Goal: Information Seeking & Learning: Learn about a topic

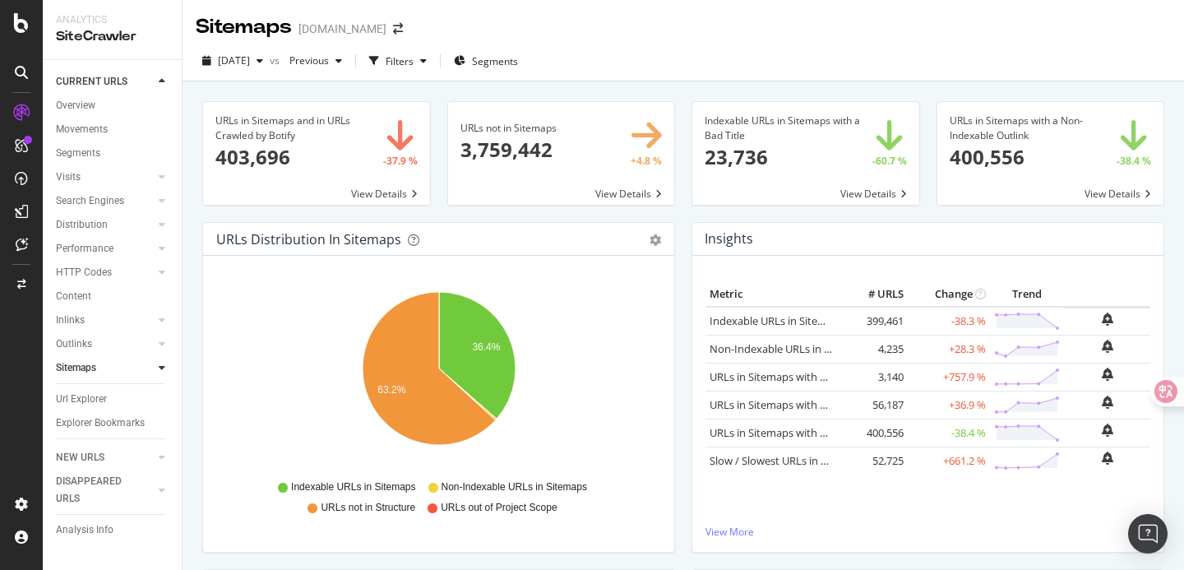
click at [345, 86] on div "URLs in Sitemaps and in URLs Crawled by Botify 403,696 -37.9 % View Details URL…" at bounding box center [682, 366] width 1001 height 570
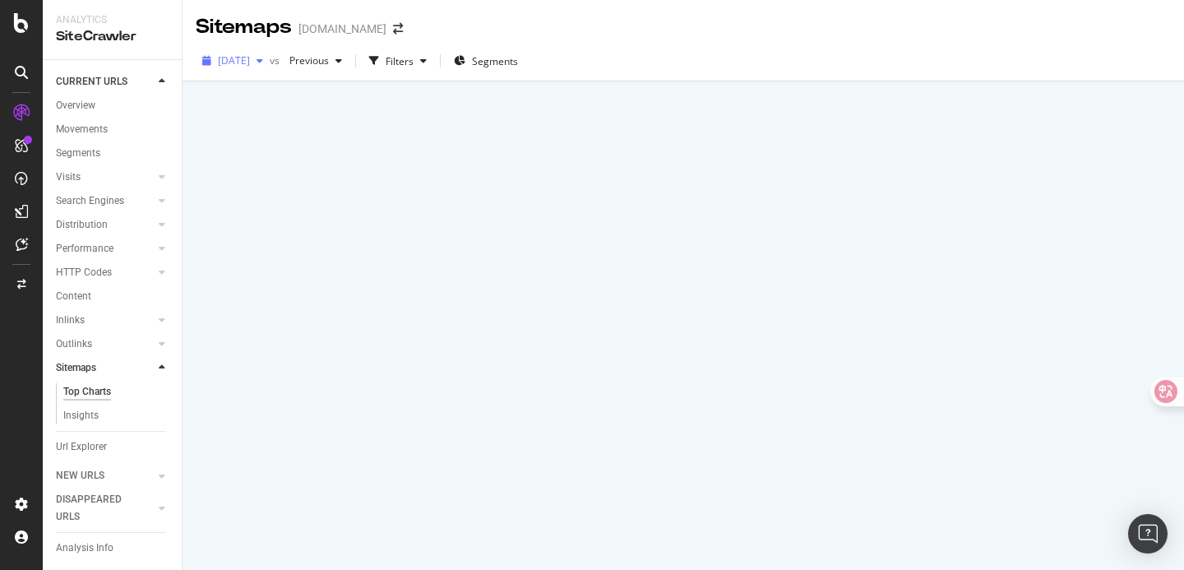
click at [261, 67] on div "2025 Sep. 1st" at bounding box center [233, 60] width 74 height 25
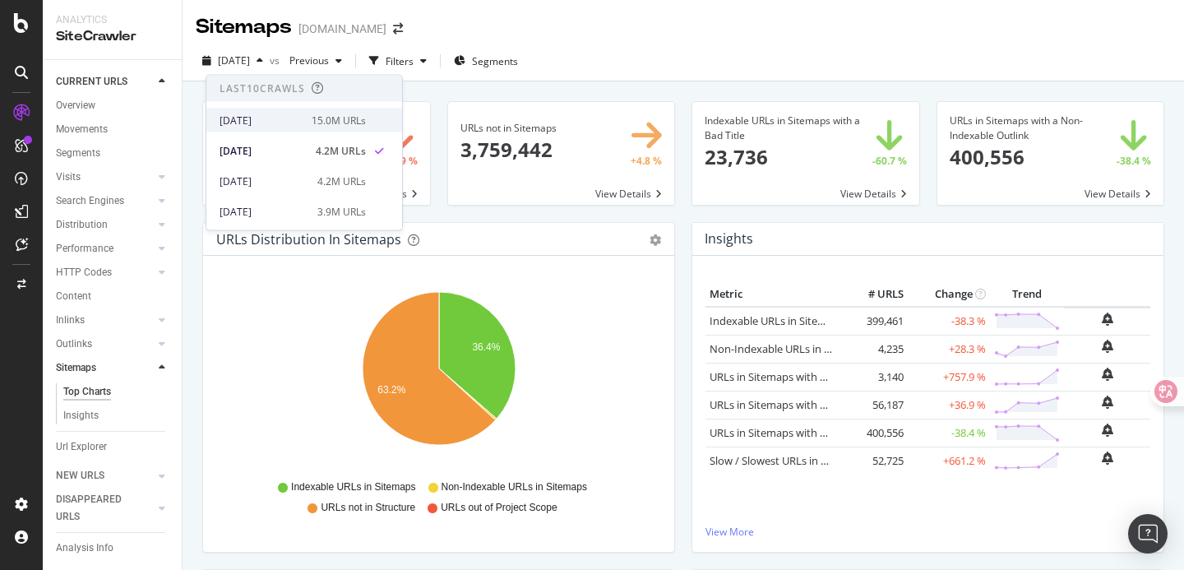
click at [280, 123] on div "2025 Sep. 8th" at bounding box center [260, 120] width 82 height 15
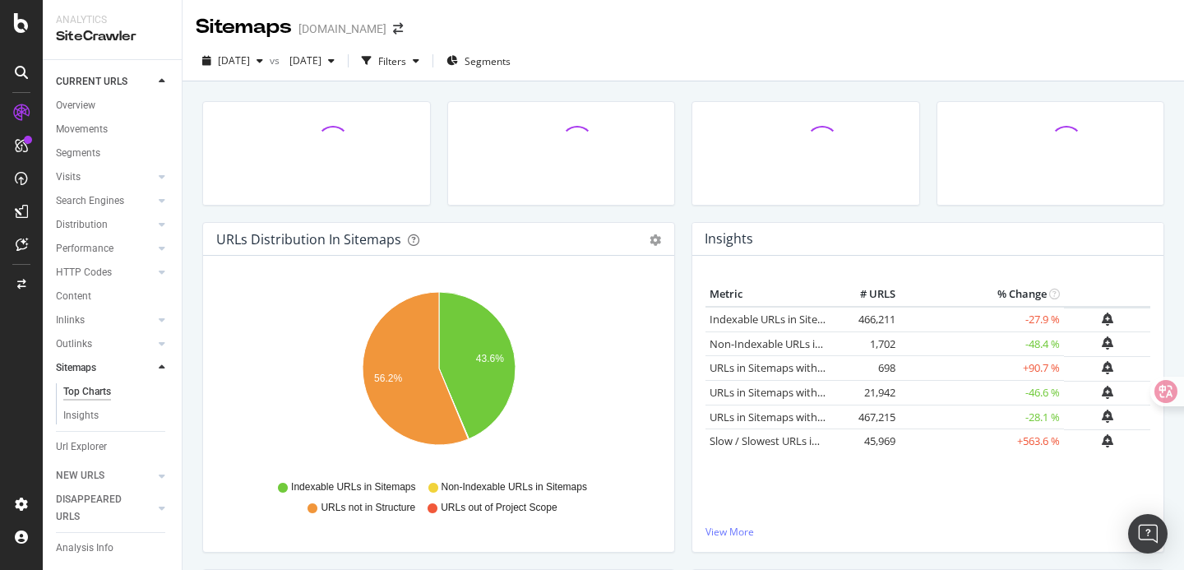
click at [685, 219] on div at bounding box center [805, 161] width 245 height 121
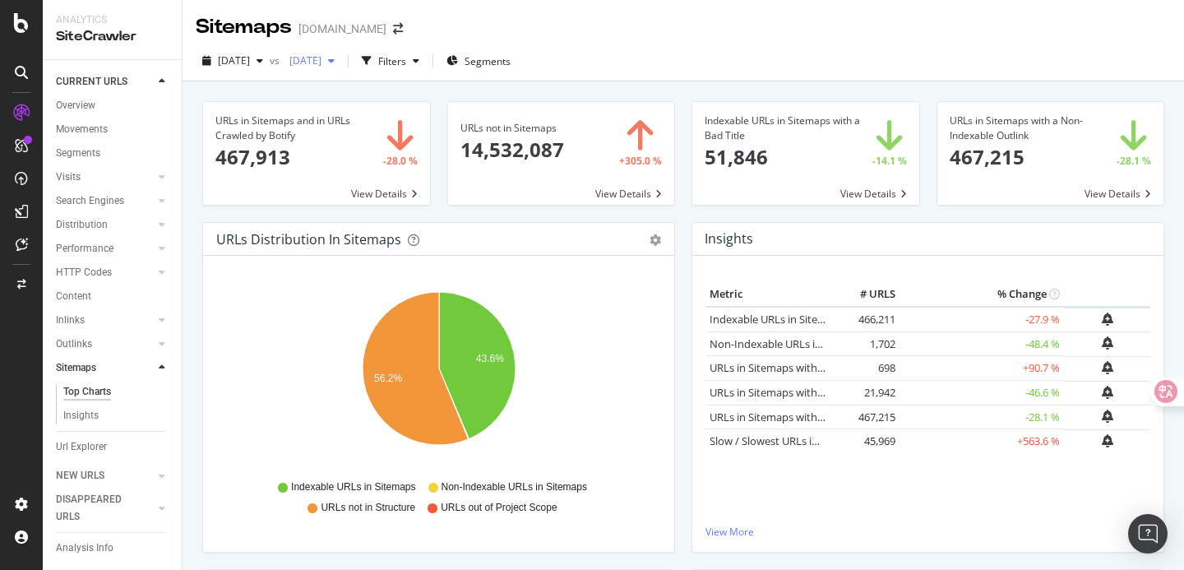
click at [321, 63] on span "2025 Aug. 4th" at bounding box center [302, 60] width 39 height 14
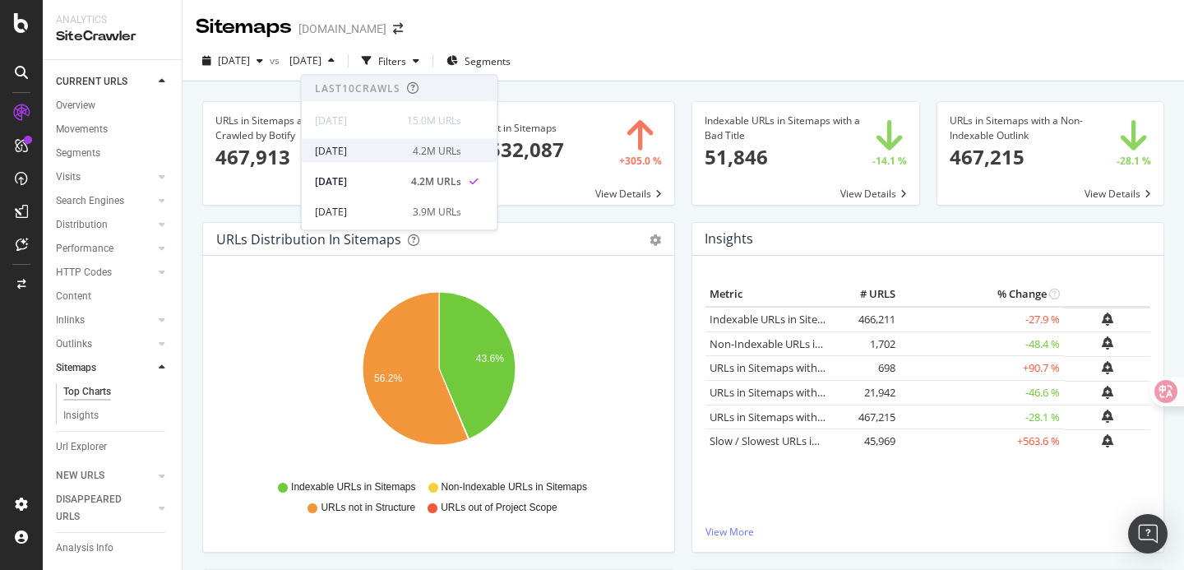
click at [383, 154] on div "2025 Sep. 1st" at bounding box center [359, 150] width 88 height 15
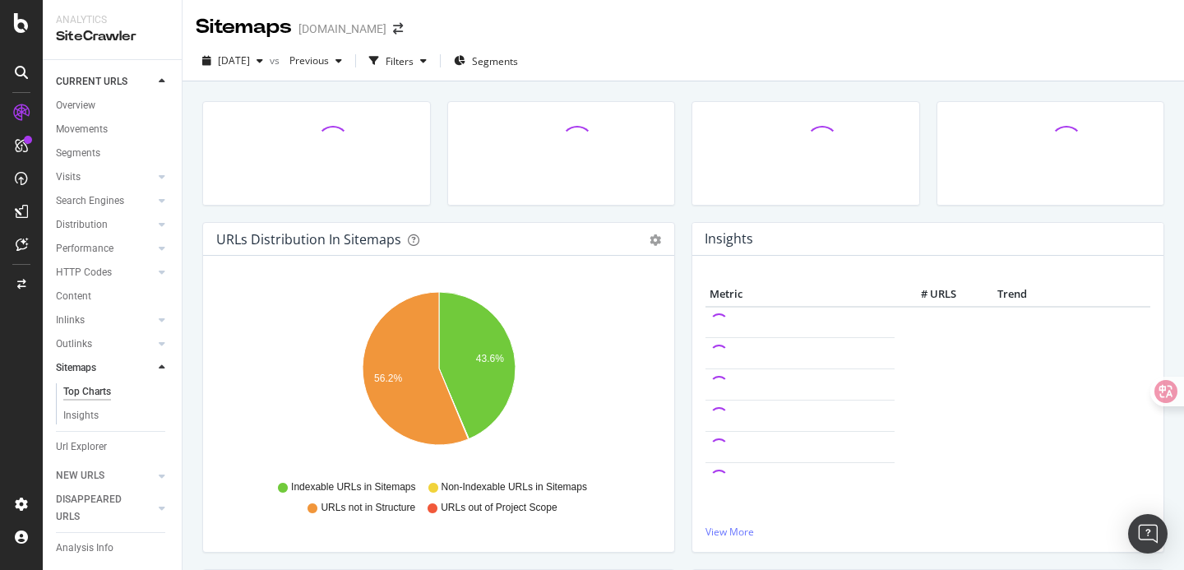
click at [681, 212] on div at bounding box center [561, 161] width 245 height 121
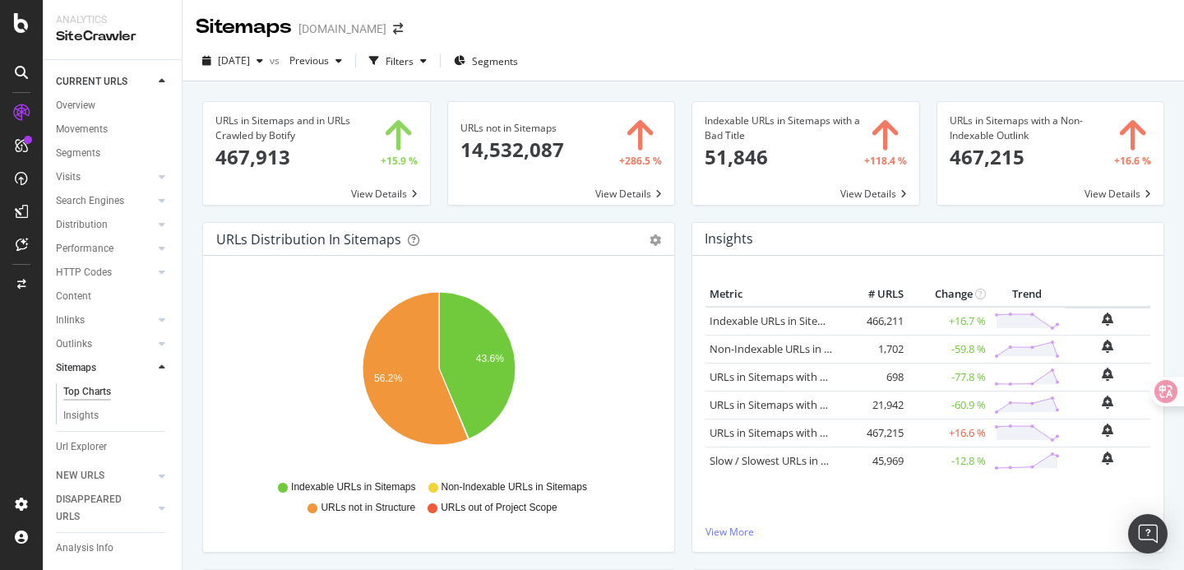
click at [464, 205] on div "URLs not in Sitemaps 14,532,087 +286.5 % View Details" at bounding box center [561, 161] width 245 height 121
click at [681, 194] on div "URLs not in Sitemaps 14,532,087 +286.5 % View Details" at bounding box center [561, 161] width 245 height 121
click at [950, 216] on div "URLs in Sitemaps with a Non-Indexable Outlink 467,215 +16.6 % View Details" at bounding box center [1050, 161] width 245 height 121
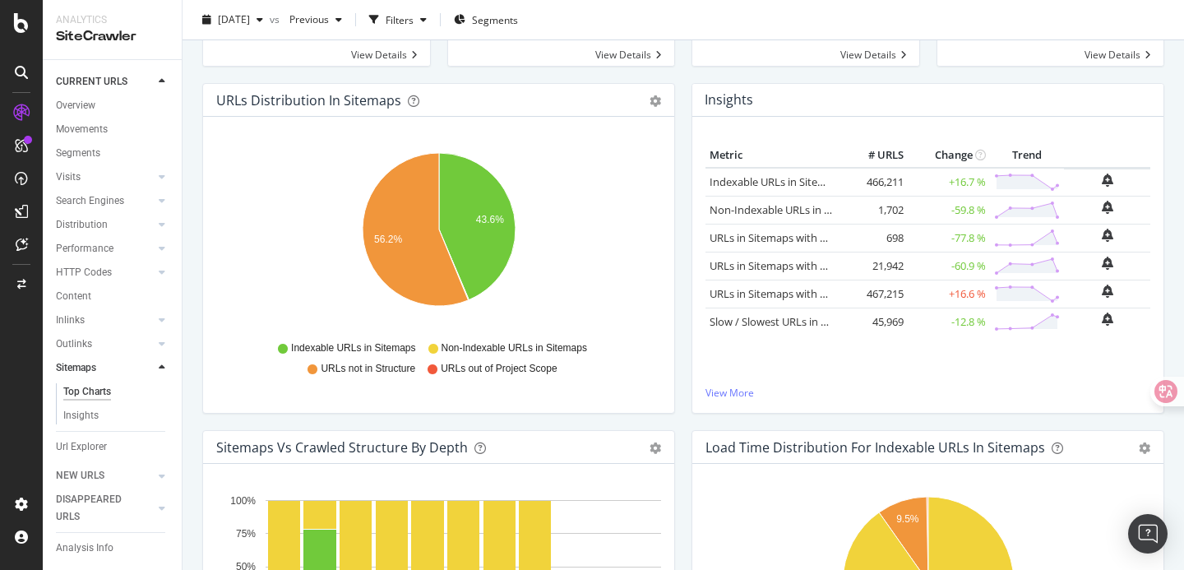
scroll to position [138, 0]
click at [740, 390] on link "View More" at bounding box center [927, 393] width 445 height 14
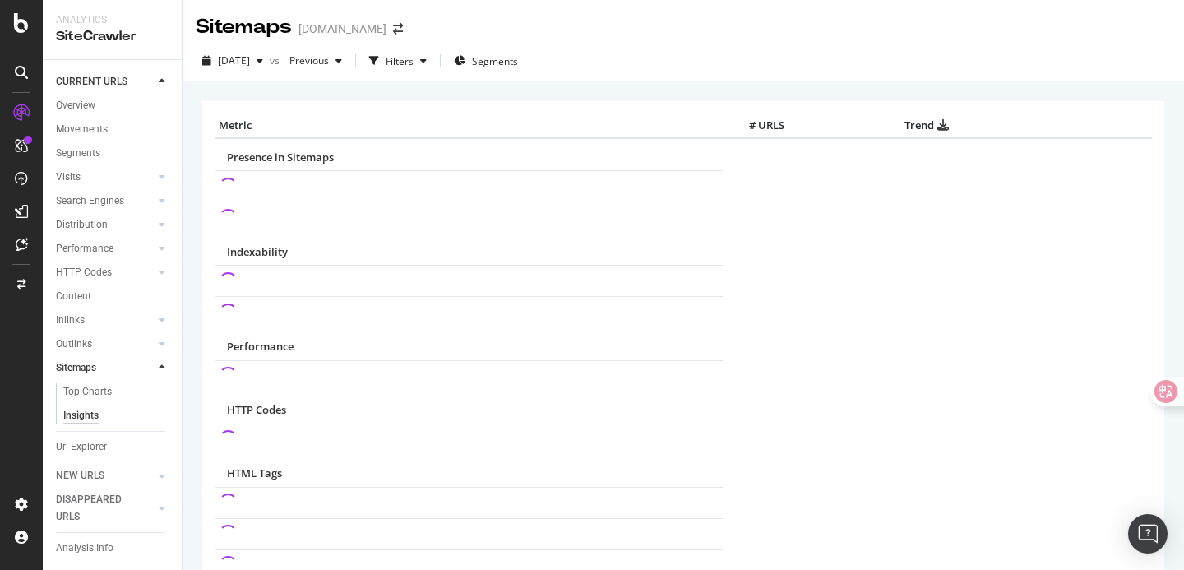
click at [357, 90] on div "× Metric # URLS Trend Presence in Sitemaps Indexability Performance HTTP Codes …" at bounding box center [683, 417] width 962 height 656
click at [250, 62] on span "2025 Sep. 8th" at bounding box center [234, 60] width 32 height 14
click at [441, 97] on div "× Metric # URLS Trend Presence in Sitemaps Indexability Performance HTTP Codes …" at bounding box center [683, 417] width 962 height 656
click at [474, 99] on div "× Metric # URLS Trend Presence in Sitemaps Indexability Performance HTTP Codes …" at bounding box center [683, 417] width 962 height 656
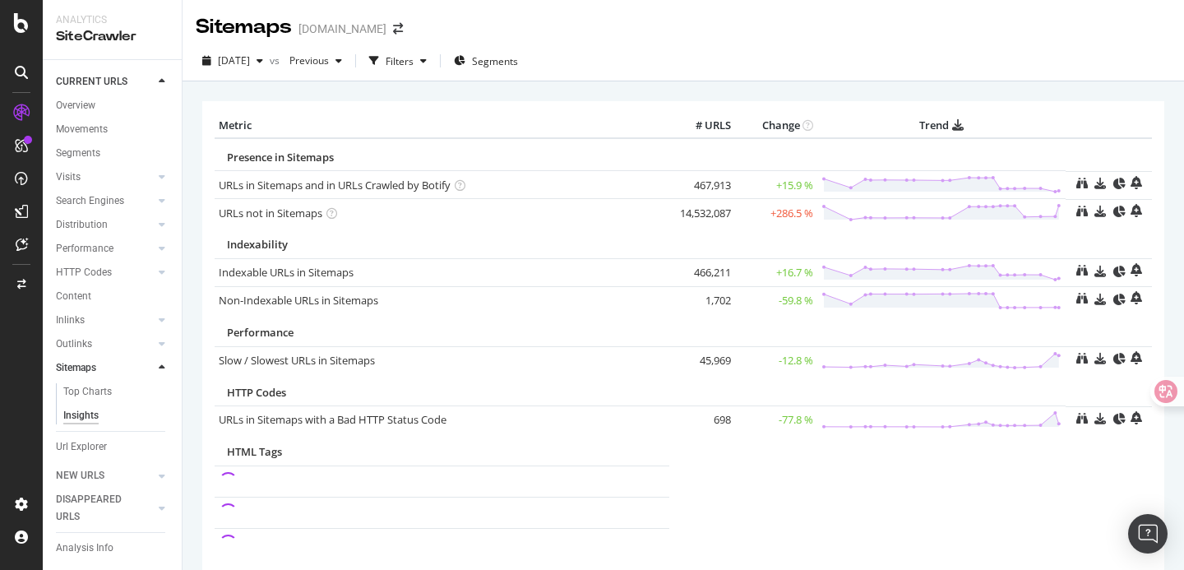
click at [426, 118] on th "Metric" at bounding box center [442, 125] width 455 height 25
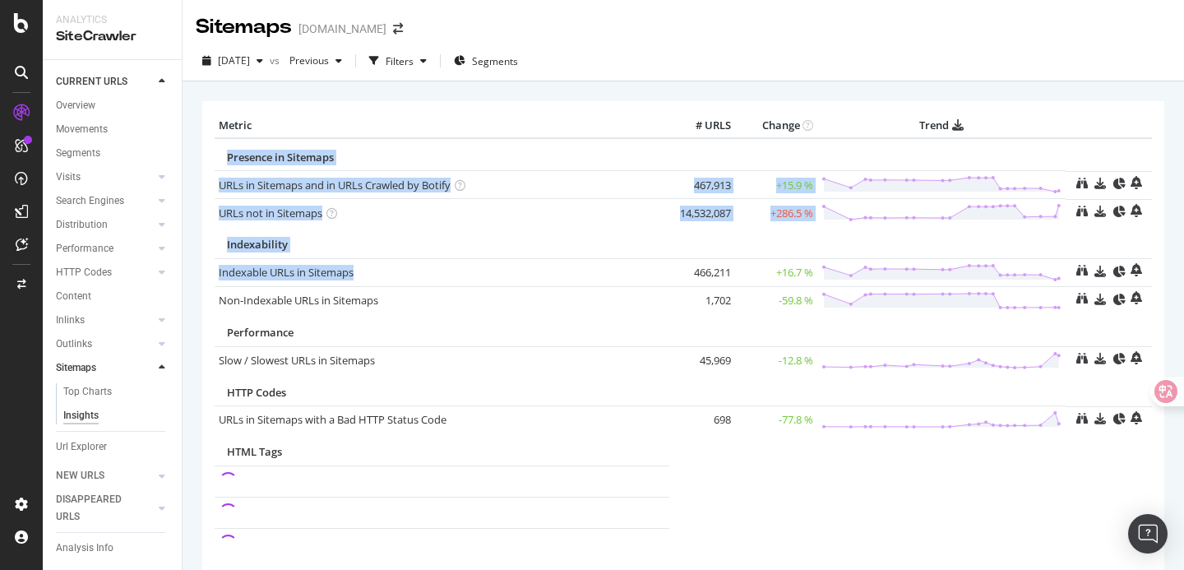
drag, startPoint x: 217, startPoint y: 155, endPoint x: 385, endPoint y: 298, distance: 221.0
click at [385, 295] on table "Metric # URLS Change Trend Presence in Sitemaps URLs in Sitemaps and in URLs Cr…" at bounding box center [683, 383] width 937 height 540
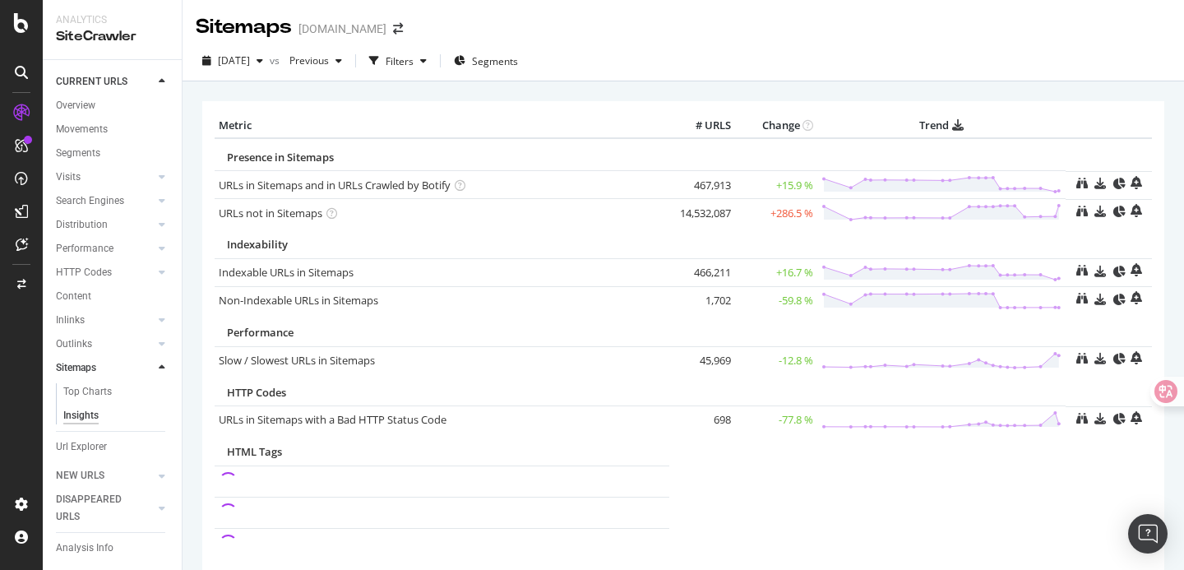
click at [355, 92] on div "× Metric # URLS Change Trend Presence in Sitemaps URLs in Sitemaps and in URLs …" at bounding box center [683, 406] width 962 height 635
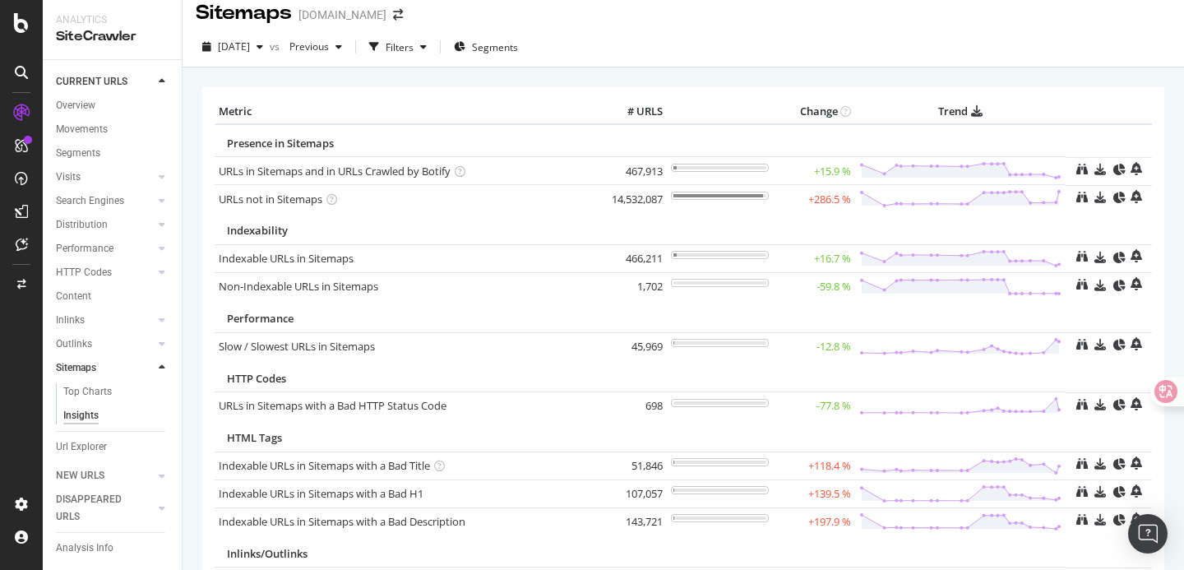
scroll to position [12, 0]
click at [392, 287] on div "Non-Indexable URLs in Sitemaps" at bounding box center [408, 288] width 378 height 16
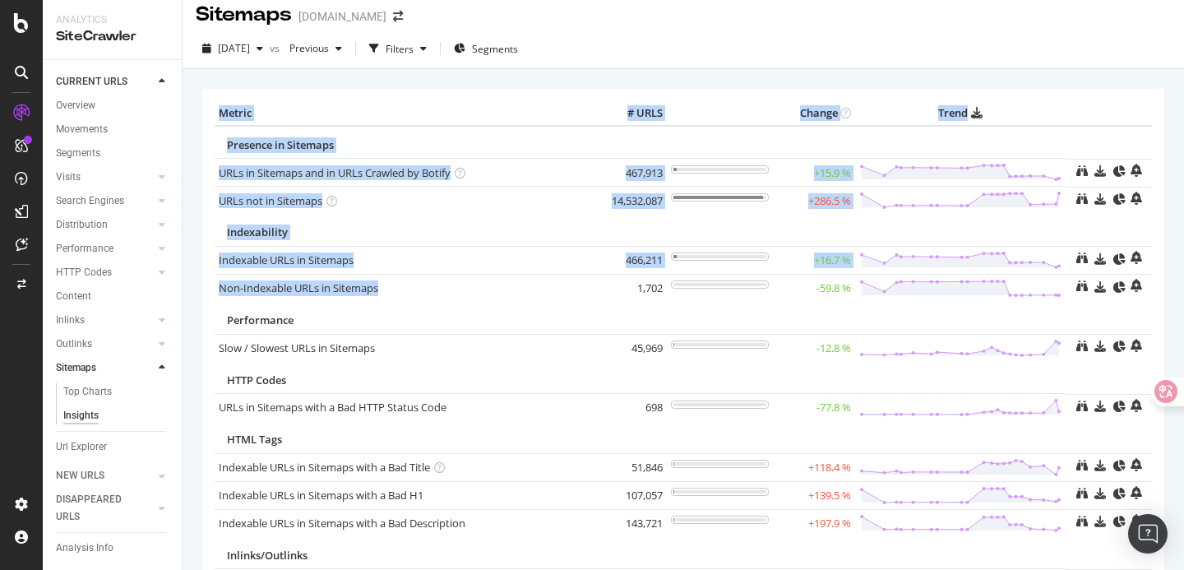
drag, startPoint x: 399, startPoint y: 286, endPoint x: 214, endPoint y: 286, distance: 184.9
click at [214, 286] on div "Metric # URLS Change Trend Presence in Sitemaps URLs in Sitemaps and in URLs Cr…" at bounding box center [683, 362] width 962 height 547
click at [210, 288] on div "Metric # URLS Change Trend Presence in Sitemaps URLs in Sitemaps and in URLs Cr…" at bounding box center [683, 362] width 962 height 547
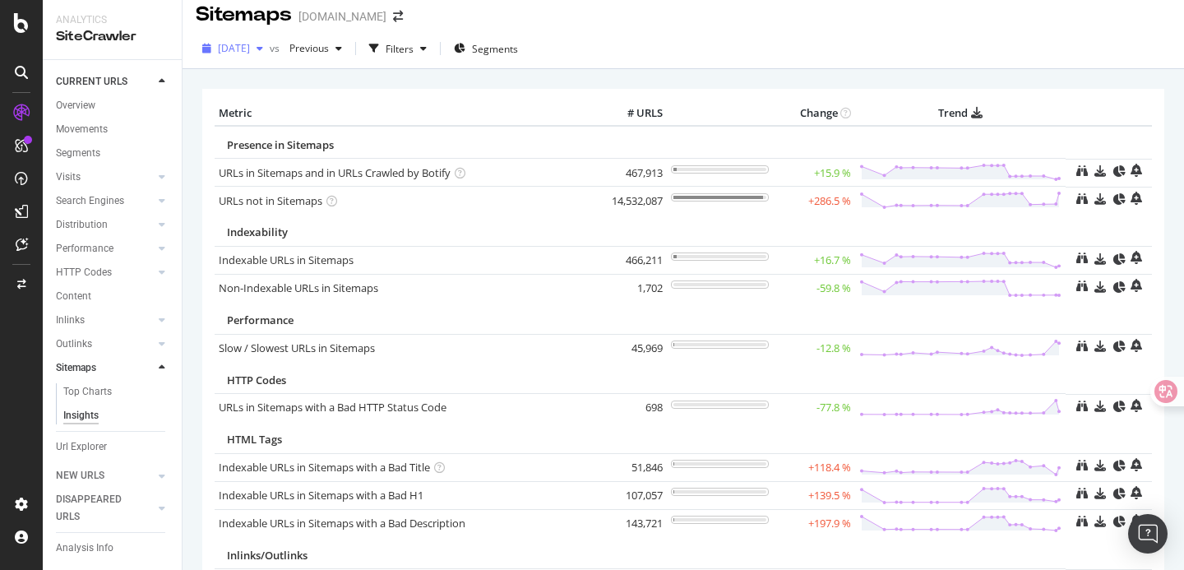
click at [250, 52] on span "2025 Sep. 8th" at bounding box center [234, 48] width 32 height 14
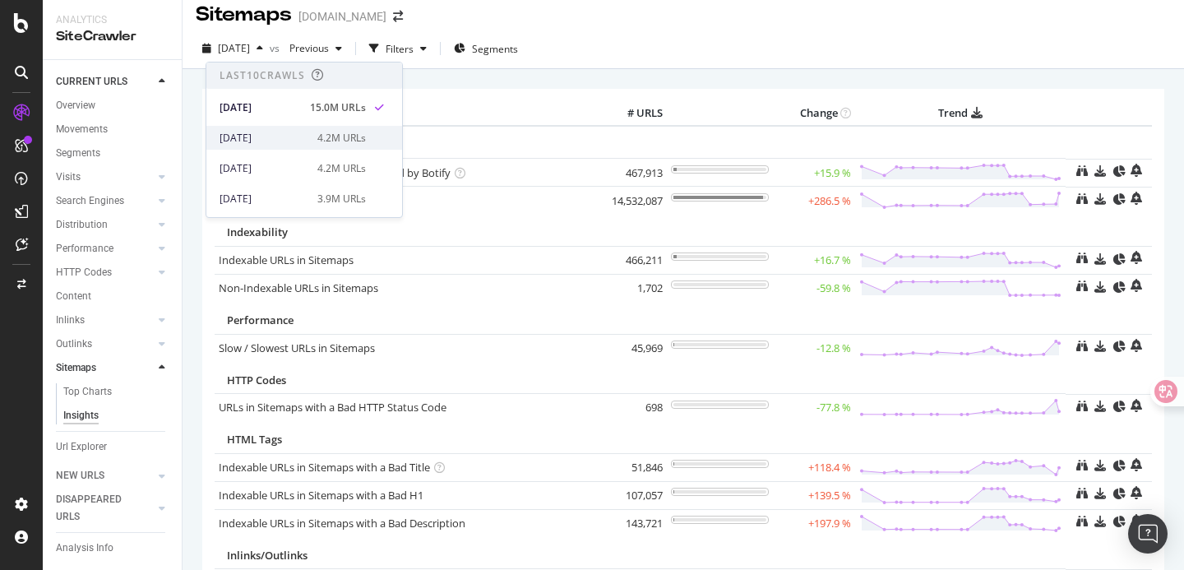
click at [284, 141] on div "2025 Sep. 1st" at bounding box center [263, 138] width 88 height 15
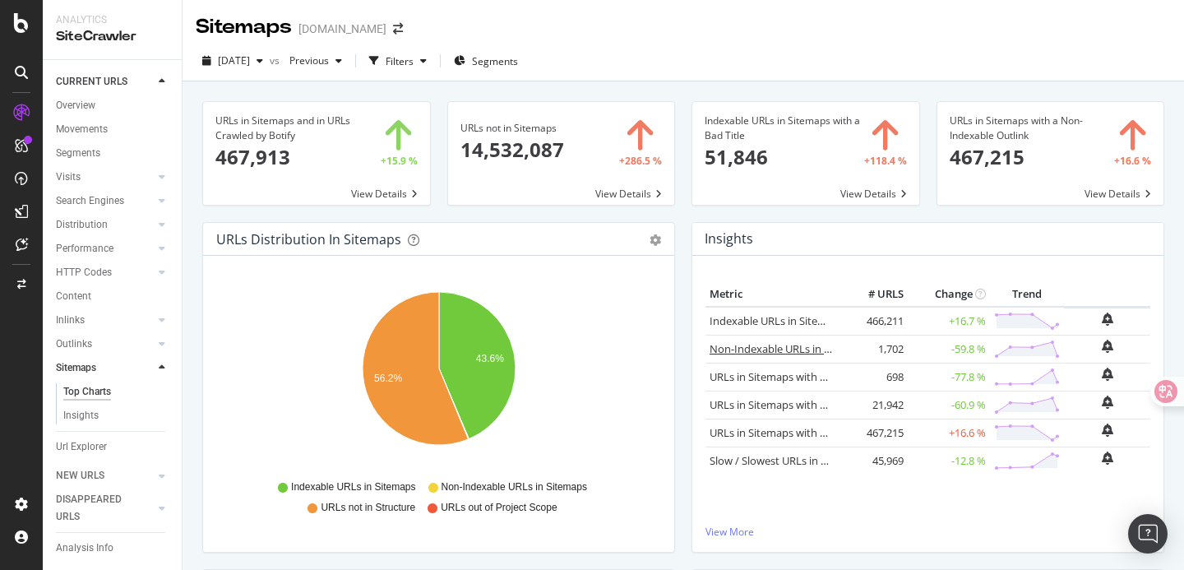
click at [782, 352] on link "Non-Indexable URLs in Sitemaps" at bounding box center [788, 348] width 159 height 15
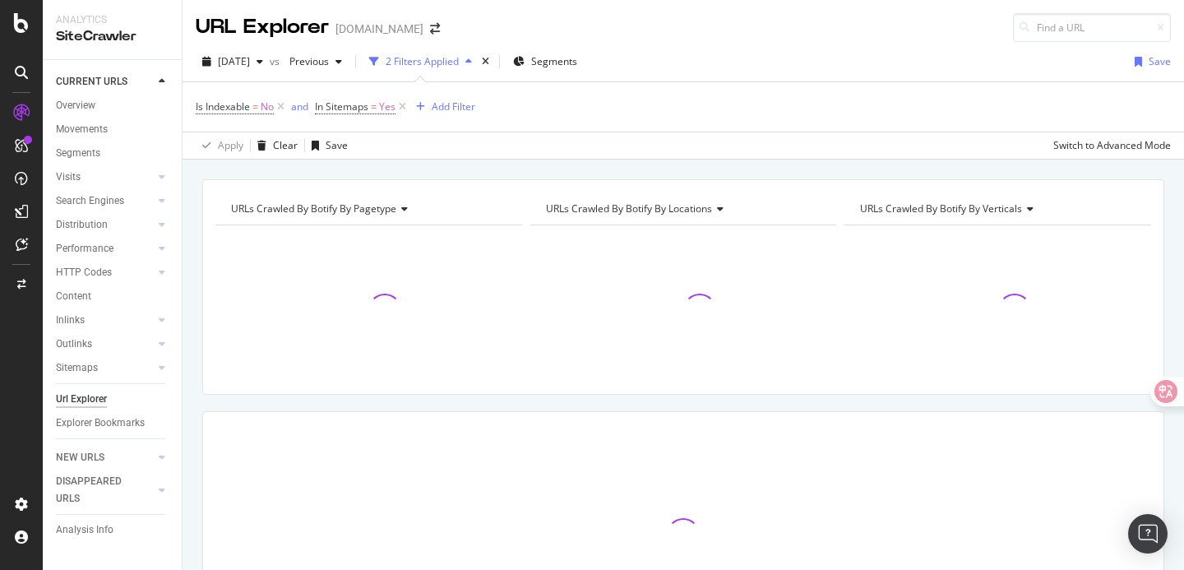
click at [537, 165] on div "URLs Crawled By Botify By pagetype Chart (by Value) Table Expand Export as CSV …" at bounding box center [682, 178] width 1001 height 39
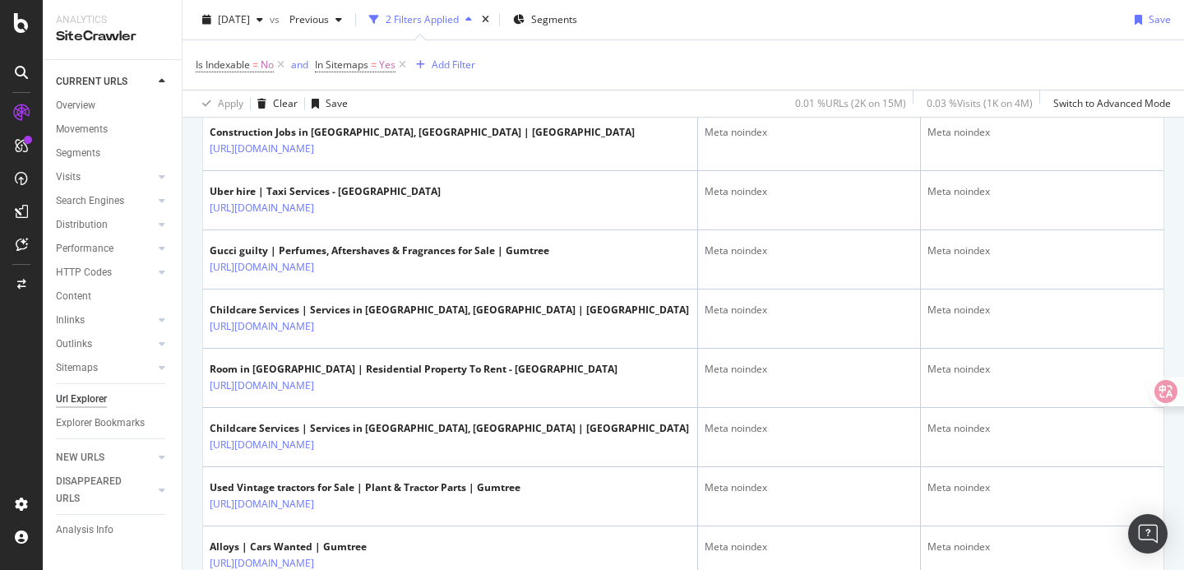
scroll to position [2430, 0]
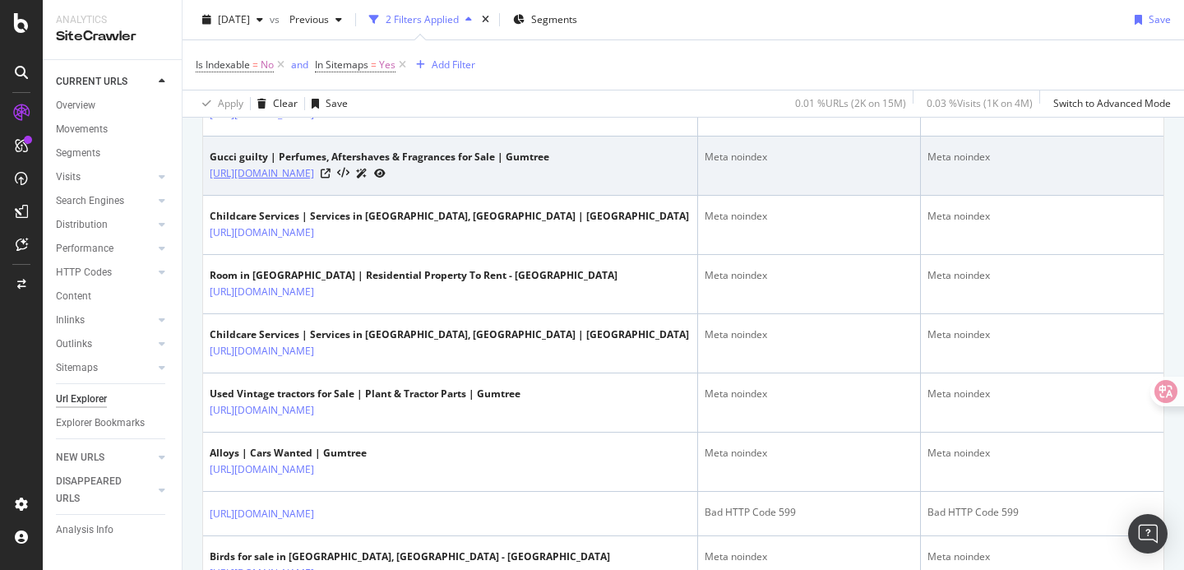
copy link "https://www.gumtree.com/for-sale/health-beauty/fragrances/uk/srpsearch+gucci+gu…"
click at [606, 196] on td "Gucci guilty | Perfumes, Aftershaves & Fragrances for Sale | Gumtree https://ww…" at bounding box center [450, 165] width 495 height 59
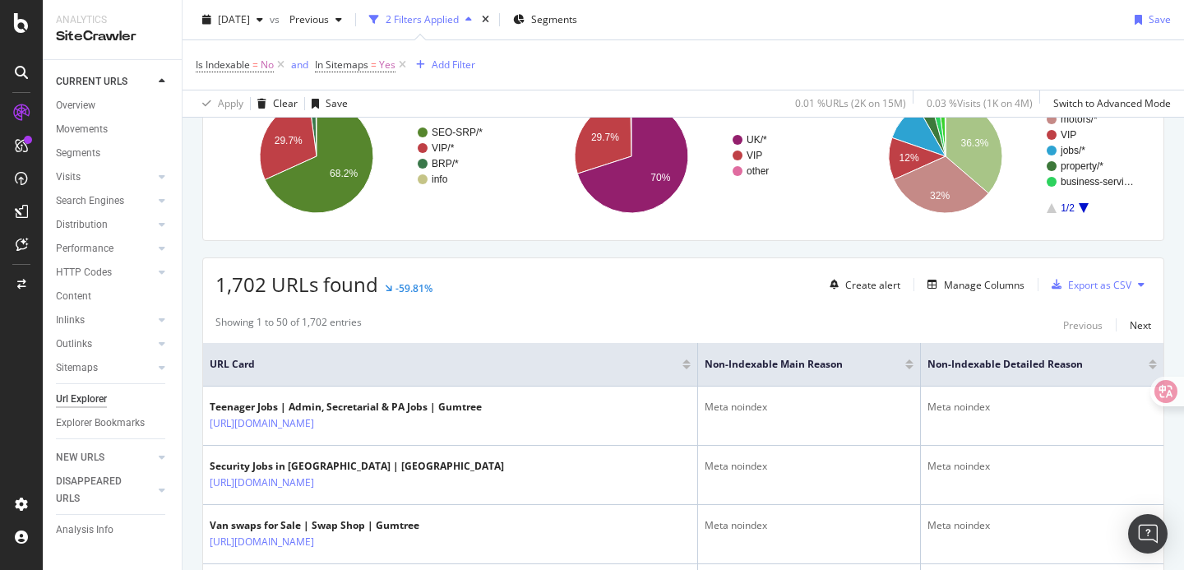
scroll to position [248, 0]
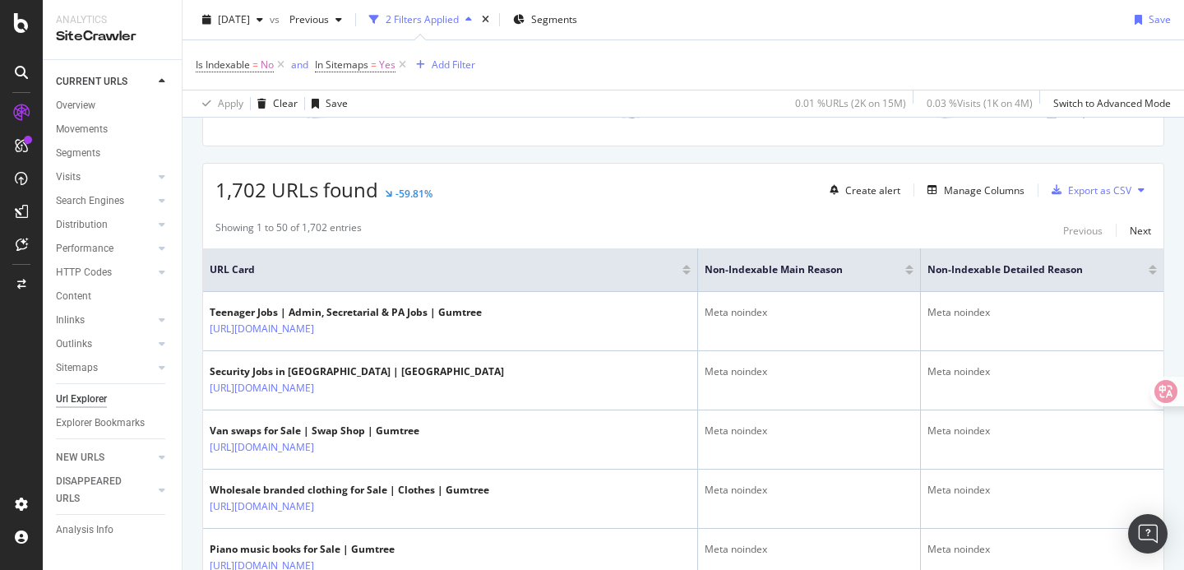
click at [629, 196] on div "1,702 URLs found -59.81% Create alert Manage Columns Export as CSV" at bounding box center [683, 184] width 960 height 40
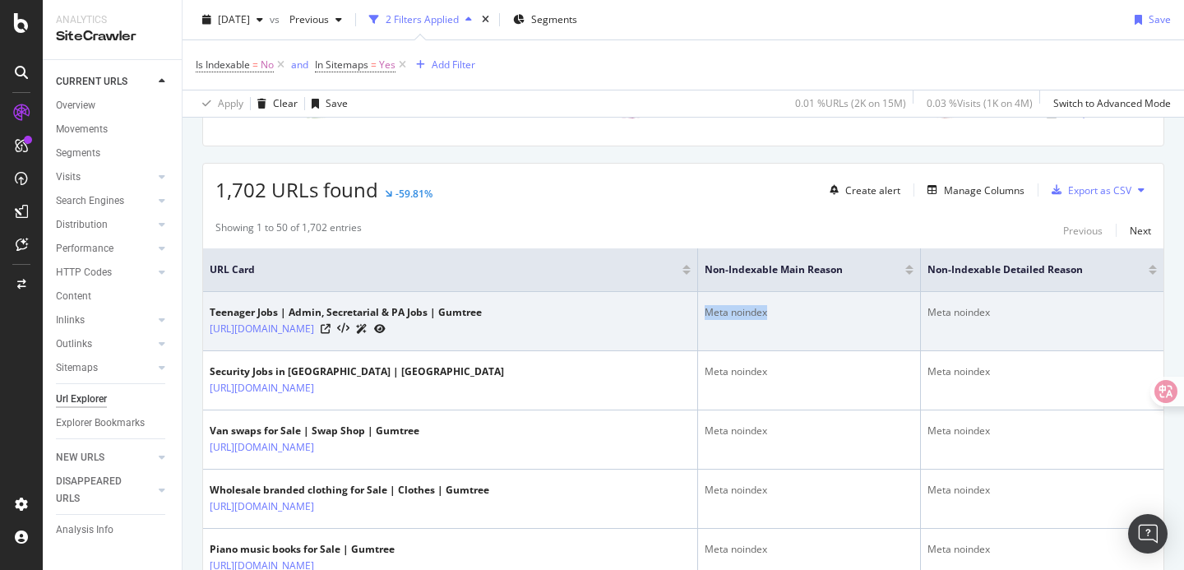
drag, startPoint x: 779, startPoint y: 311, endPoint x: 706, endPoint y: 311, distance: 73.1
click at [706, 311] on div "Meta noindex" at bounding box center [808, 312] width 209 height 15
copy div "Meta noindex"
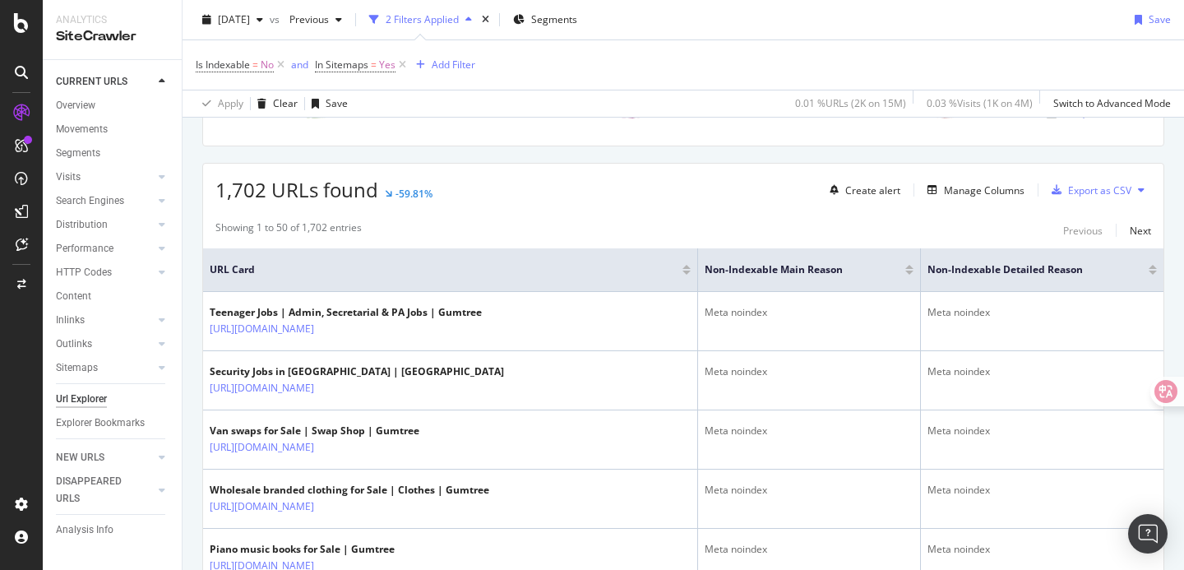
click at [703, 235] on div "Showing 1 to 50 of 1,702 entries Previous Next" at bounding box center [683, 230] width 960 height 20
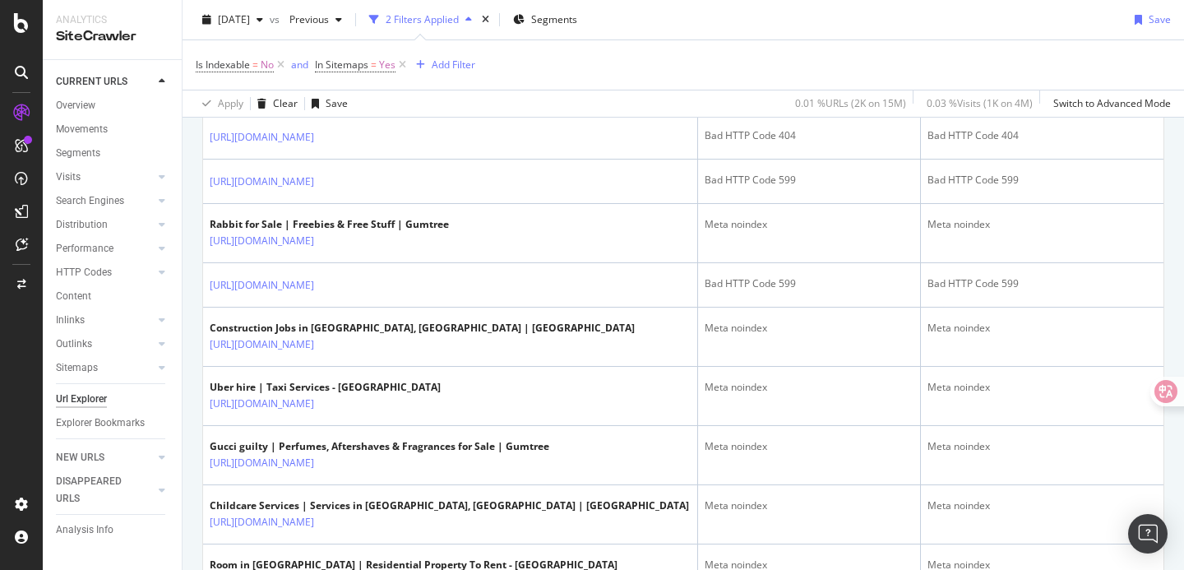
scroll to position [2155, 0]
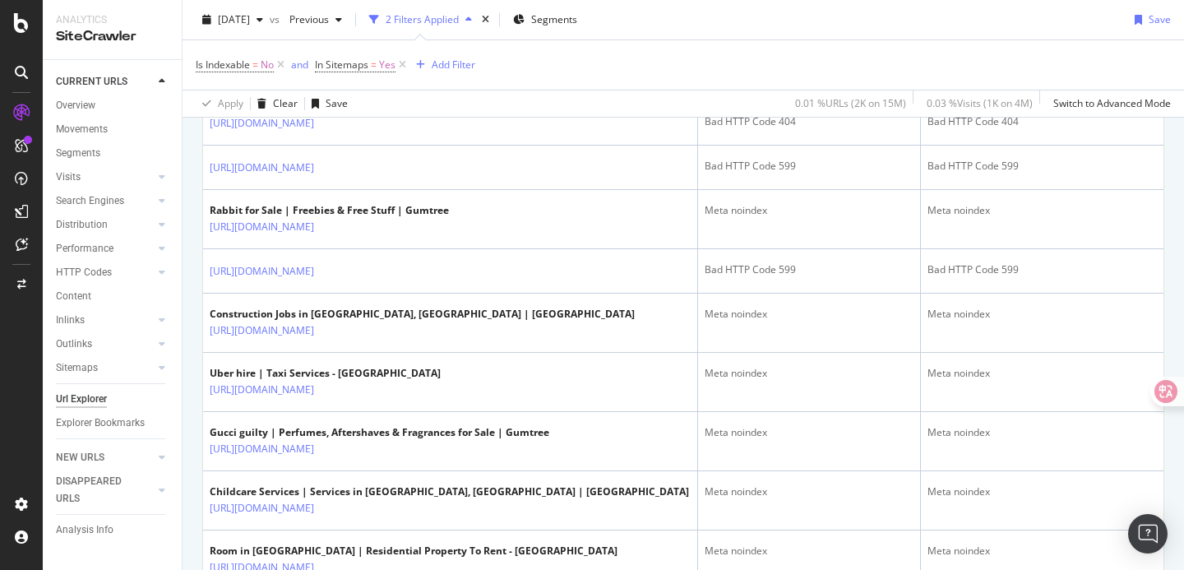
drag, startPoint x: 457, startPoint y: 301, endPoint x: 207, endPoint y: 302, distance: 249.9
click at [207, 101] on td "https://www.gumtree.com/info/cars/volvo/s60/review" at bounding box center [450, 79] width 495 height 44
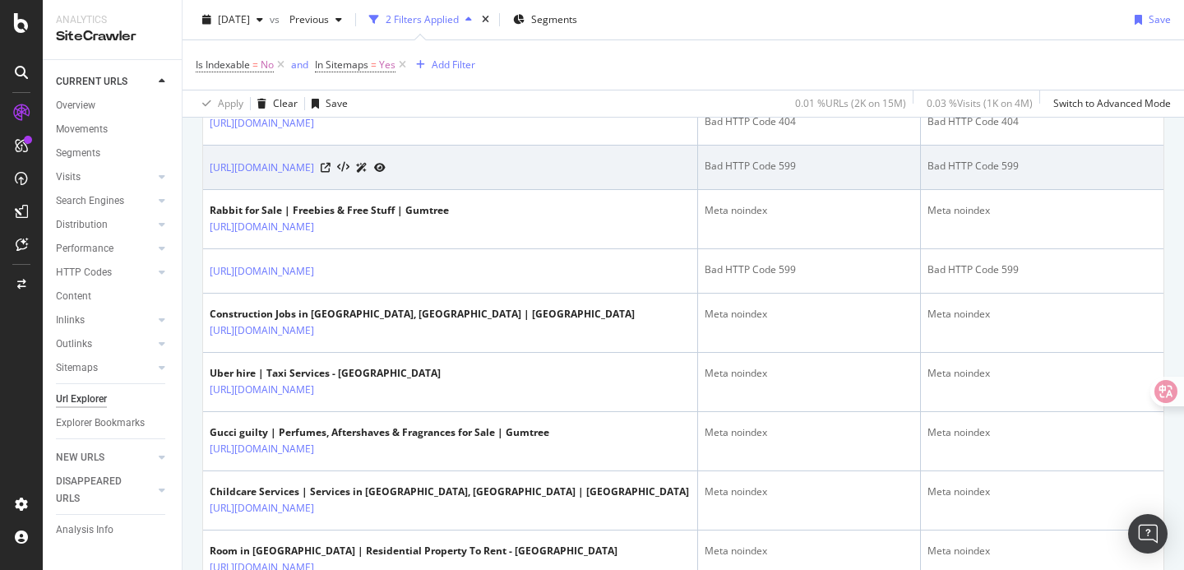
copy link "https://www.gumtree.com/info/cars/volvo/s60/review"
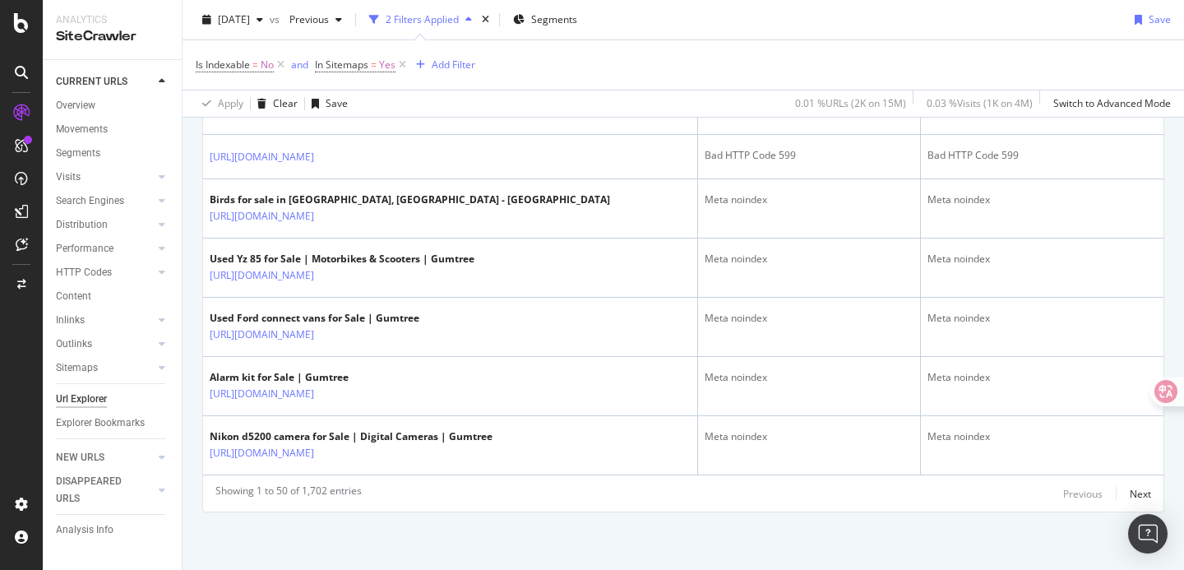
scroll to position [3101, 0]
click at [1141, 493] on div "Next" at bounding box center [1139, 494] width 21 height 14
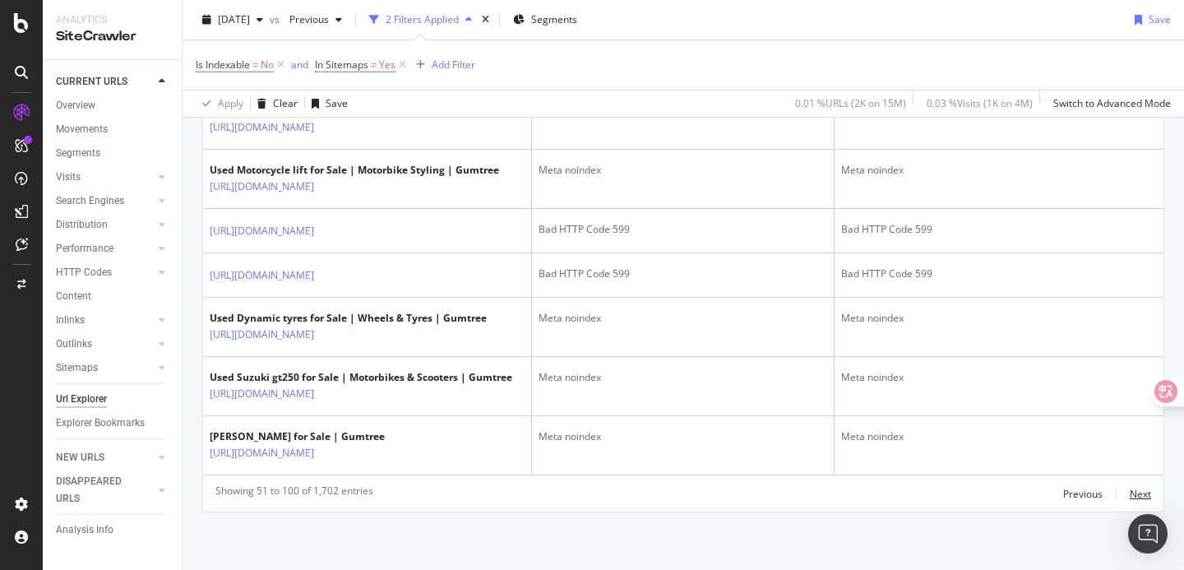
scroll to position [4049, 0]
click at [1139, 494] on div "Next" at bounding box center [1139, 494] width 21 height 14
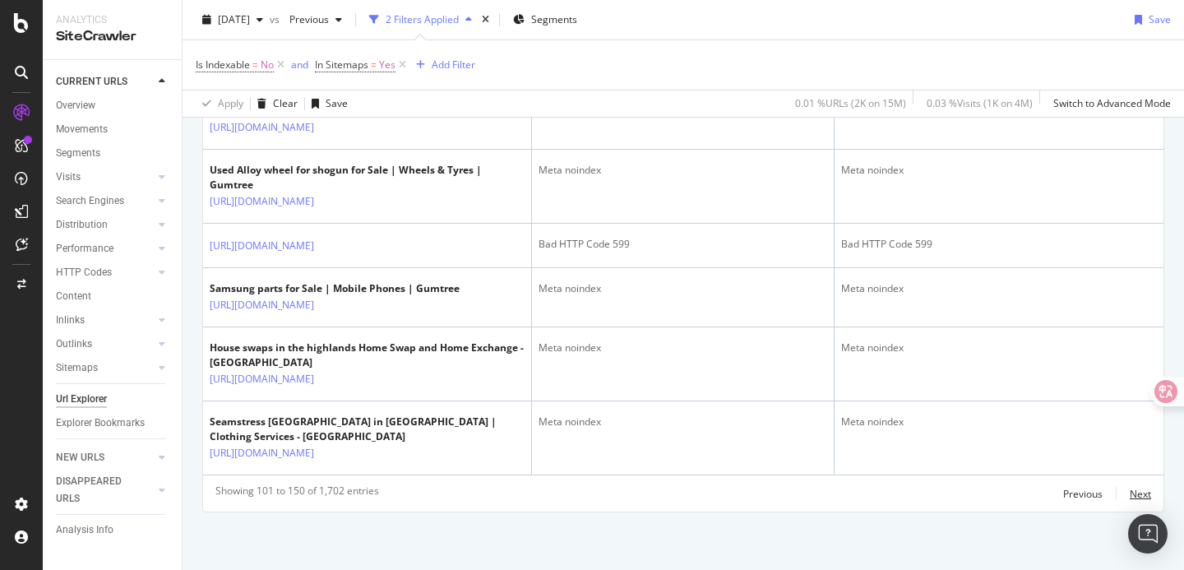
scroll to position [4076, 0]
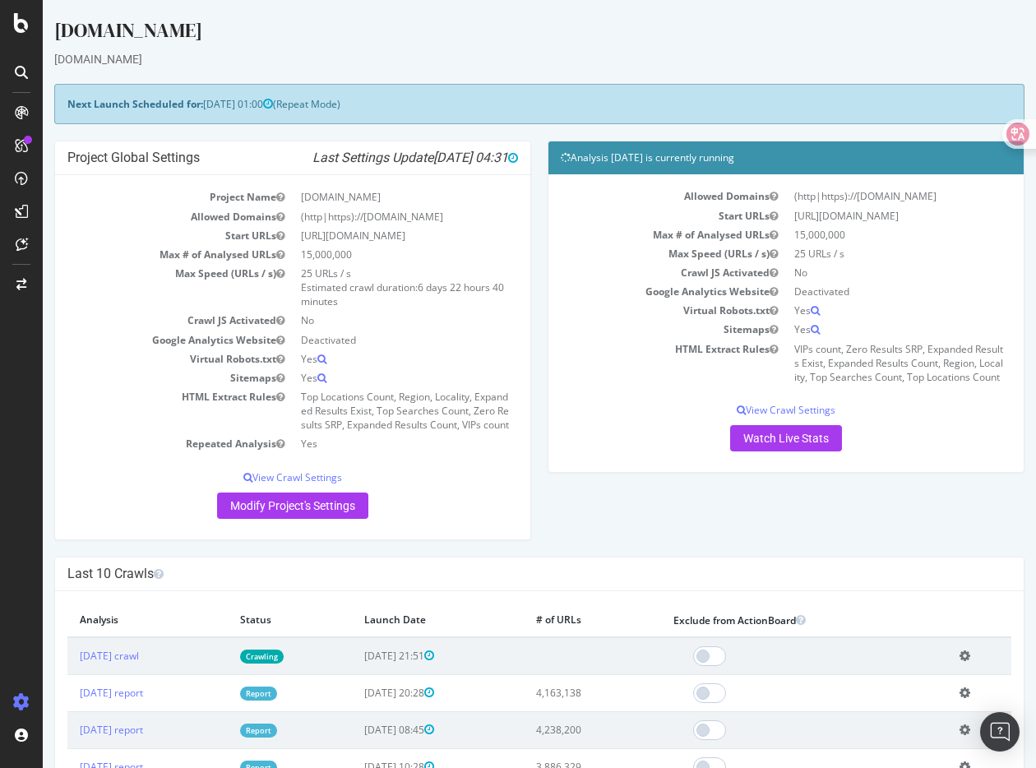
click at [586, 489] on div "Analysis [DATE] is currently running Allowed Domains (http|https)://[DOMAIN_NAM…" at bounding box center [785, 315] width 493 height 348
click at [598, 506] on div "Project Global Settings Last Settings Update 2025-09-09 04:31 Project Name Gumt…" at bounding box center [539, 348] width 986 height 415
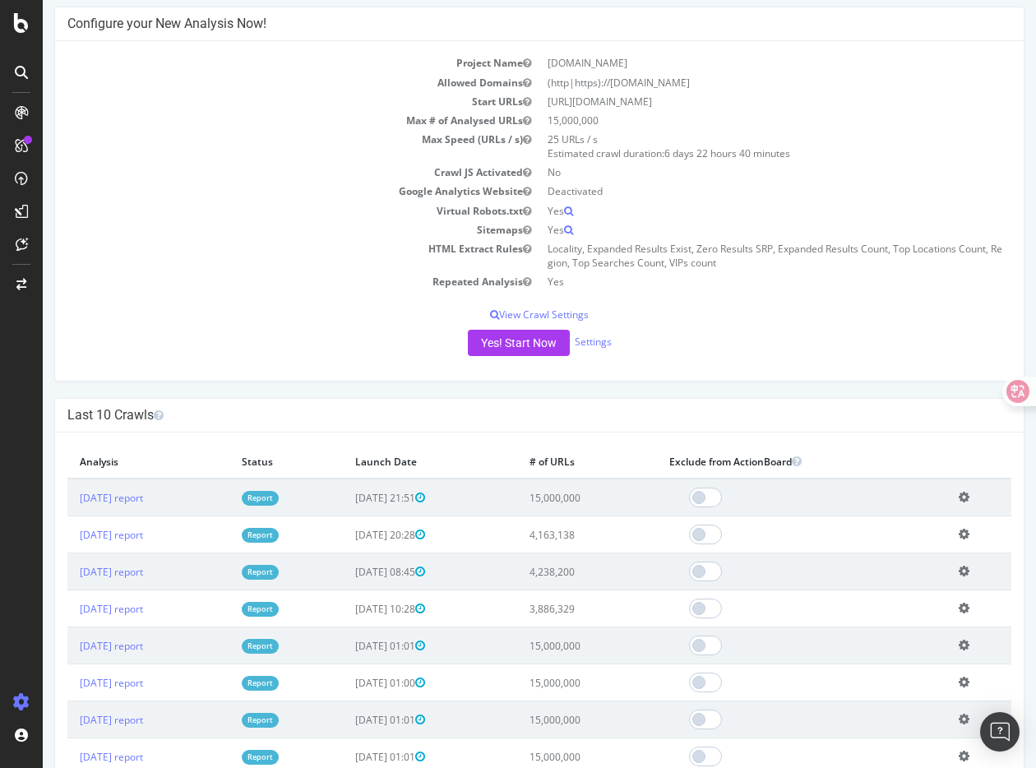
scroll to position [140, 0]
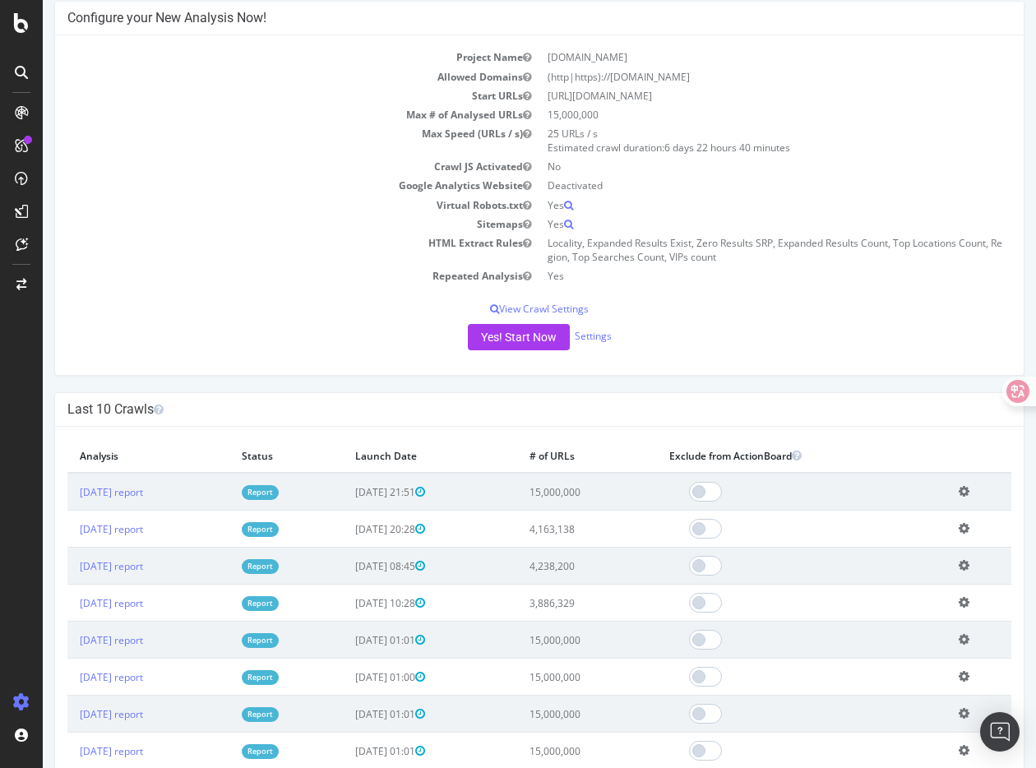
drag, startPoint x: 578, startPoint y: 492, endPoint x: 633, endPoint y: 492, distance: 55.1
click at [633, 492] on td "15,000,000" at bounding box center [587, 492] width 140 height 38
drag, startPoint x: 630, startPoint y: 533, endPoint x: 579, endPoint y: 533, distance: 51.0
click at [579, 533] on td "4,163,138" at bounding box center [587, 528] width 140 height 37
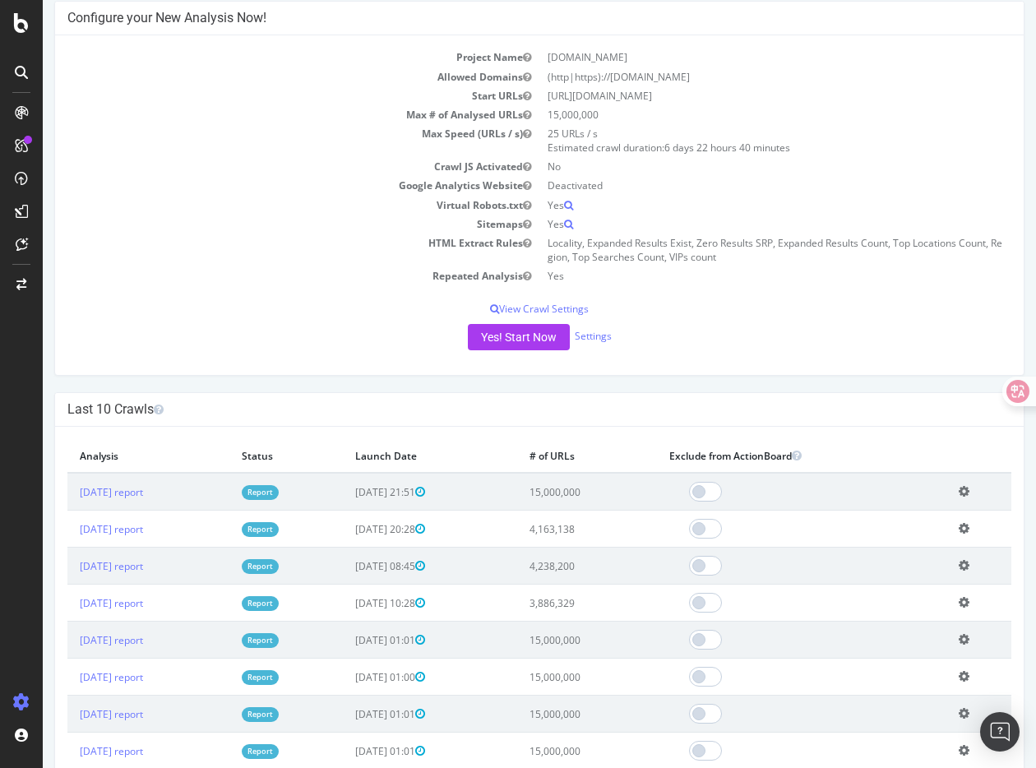
click at [630, 531] on td "4,163,138" at bounding box center [587, 528] width 140 height 37
drag, startPoint x: 577, startPoint y: 531, endPoint x: 630, endPoint y: 531, distance: 52.6
click at [630, 531] on td "4,163,138" at bounding box center [587, 528] width 140 height 37
drag, startPoint x: 629, startPoint y: 563, endPoint x: 573, endPoint y: 563, distance: 55.9
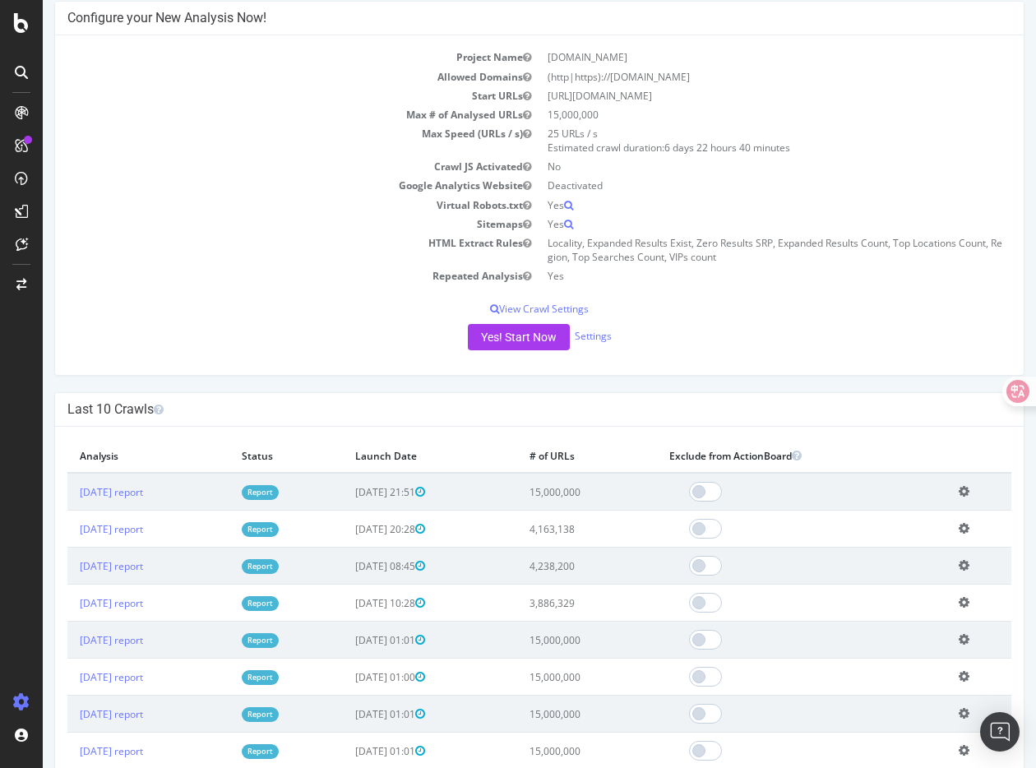
click at [572, 563] on td "4,238,200" at bounding box center [587, 565] width 140 height 37
click at [575, 594] on td "3,886,329" at bounding box center [587, 602] width 140 height 37
drag, startPoint x: 574, startPoint y: 602, endPoint x: 634, endPoint y: 602, distance: 60.0
click at [634, 602] on td "3,886,329" at bounding box center [587, 602] width 140 height 37
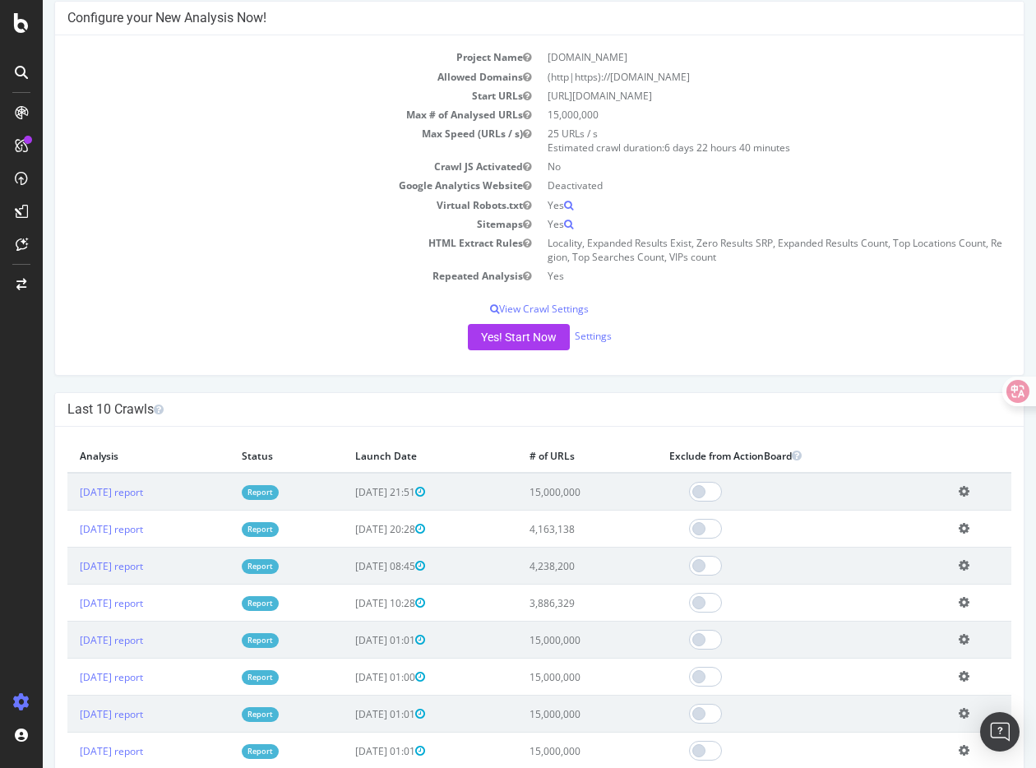
drag, startPoint x: 636, startPoint y: 559, endPoint x: 579, endPoint y: 530, distance: 63.6
click at [579, 530] on tbody "[DATE] report Report [DATE] 21:51 15,000,000 Add name Delete analysis [DATE] re…" at bounding box center [539, 658] width 944 height 370
click at [579, 530] on td "4,163,138" at bounding box center [587, 528] width 140 height 37
drag, startPoint x: 573, startPoint y: 526, endPoint x: 645, endPoint y: 580, distance: 90.4
click at [645, 579] on tbody "[DATE] report Report [DATE] 21:51 15,000,000 Add name Delete analysis [DATE] re…" at bounding box center [539, 658] width 944 height 370
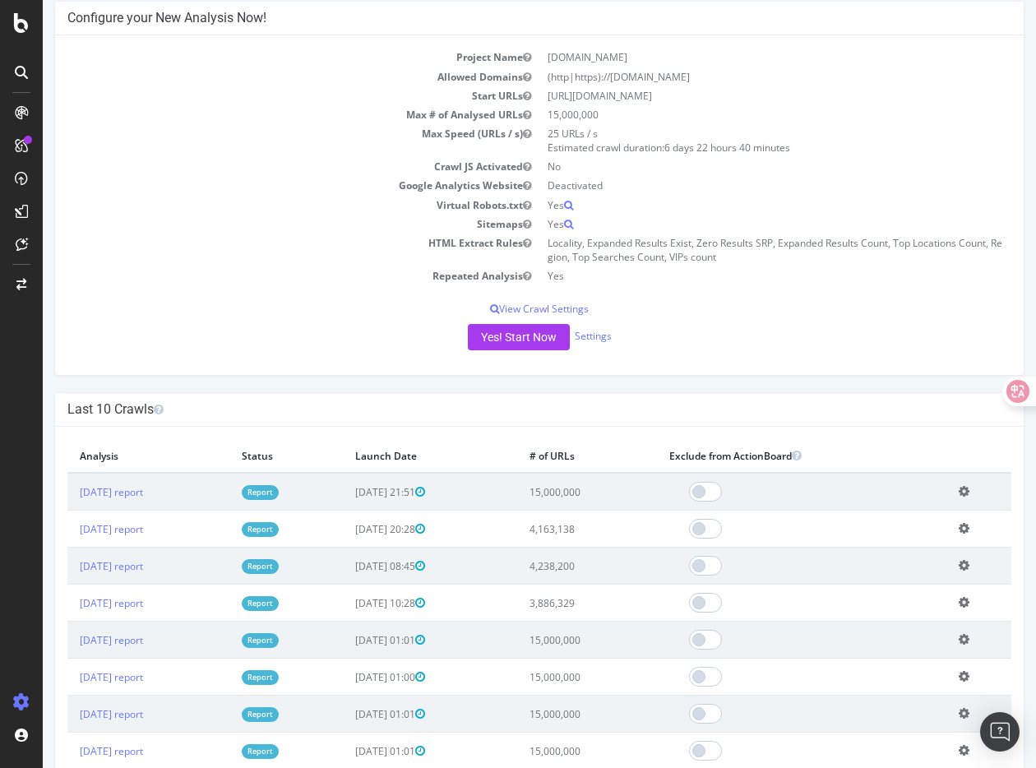
click at [645, 580] on td "4,238,200" at bounding box center [587, 565] width 140 height 37
drag, startPoint x: 634, startPoint y: 486, endPoint x: 570, endPoint y: 488, distance: 63.3
click at [570, 488] on td "15,000,000" at bounding box center [587, 492] width 140 height 38
click at [635, 493] on td "15,000,000" at bounding box center [587, 492] width 140 height 38
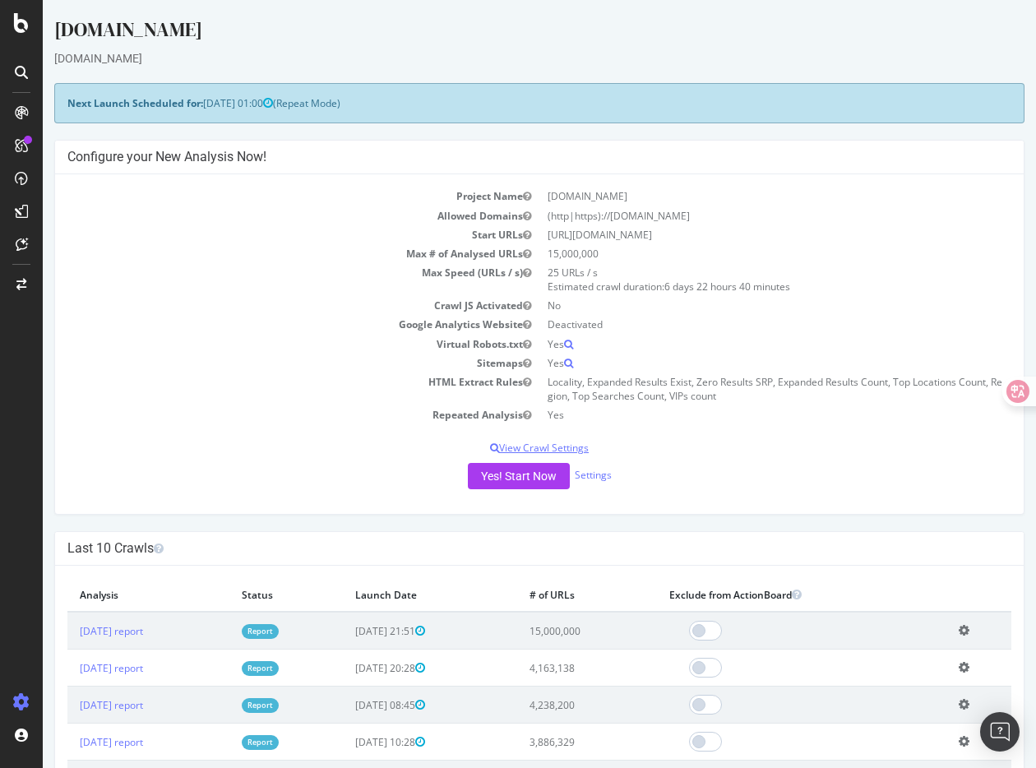
scroll to position [0, 0]
